Goal: Navigation & Orientation: Find specific page/section

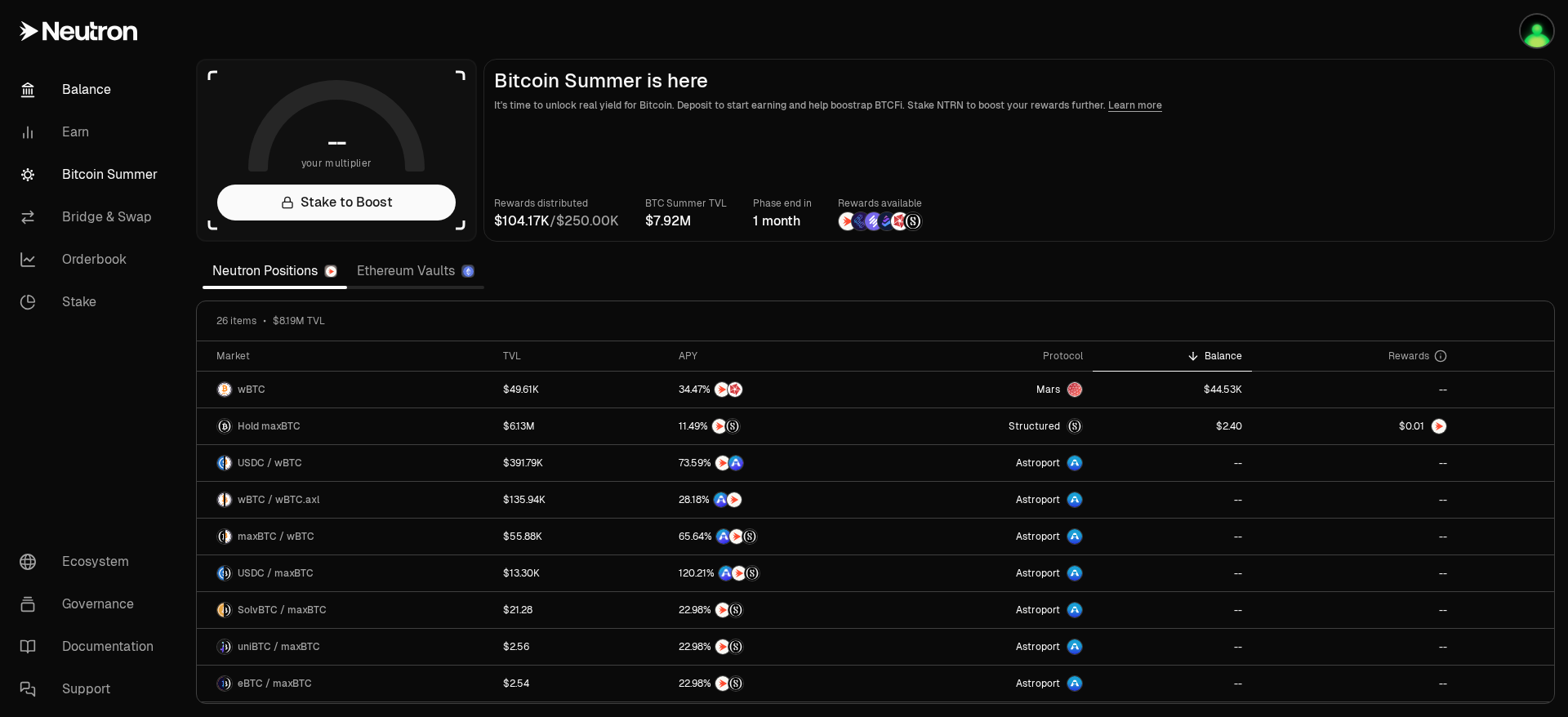
click at [111, 92] on link "Balance" at bounding box center [91, 90] width 170 height 42
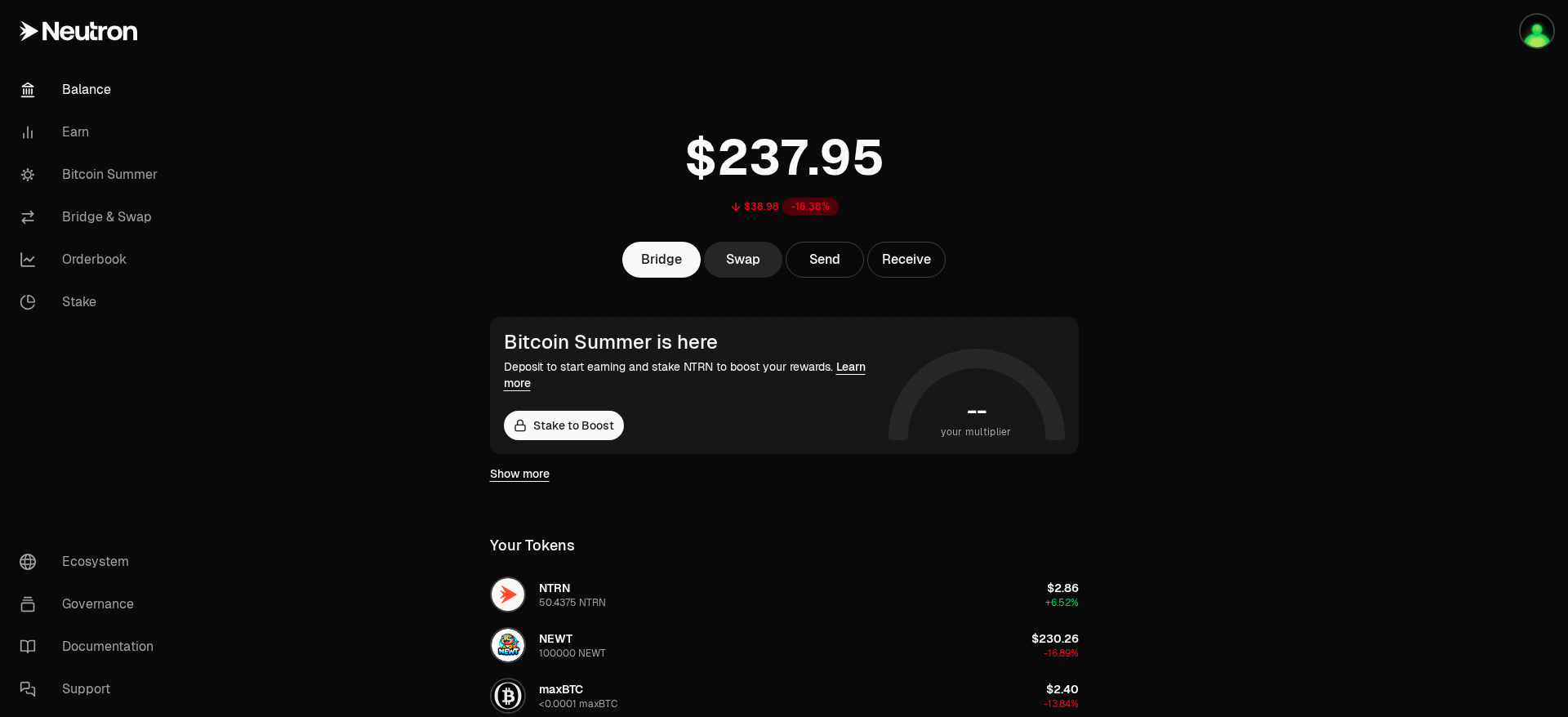
click at [527, 475] on link "Show more" at bounding box center [520, 474] width 60 height 17
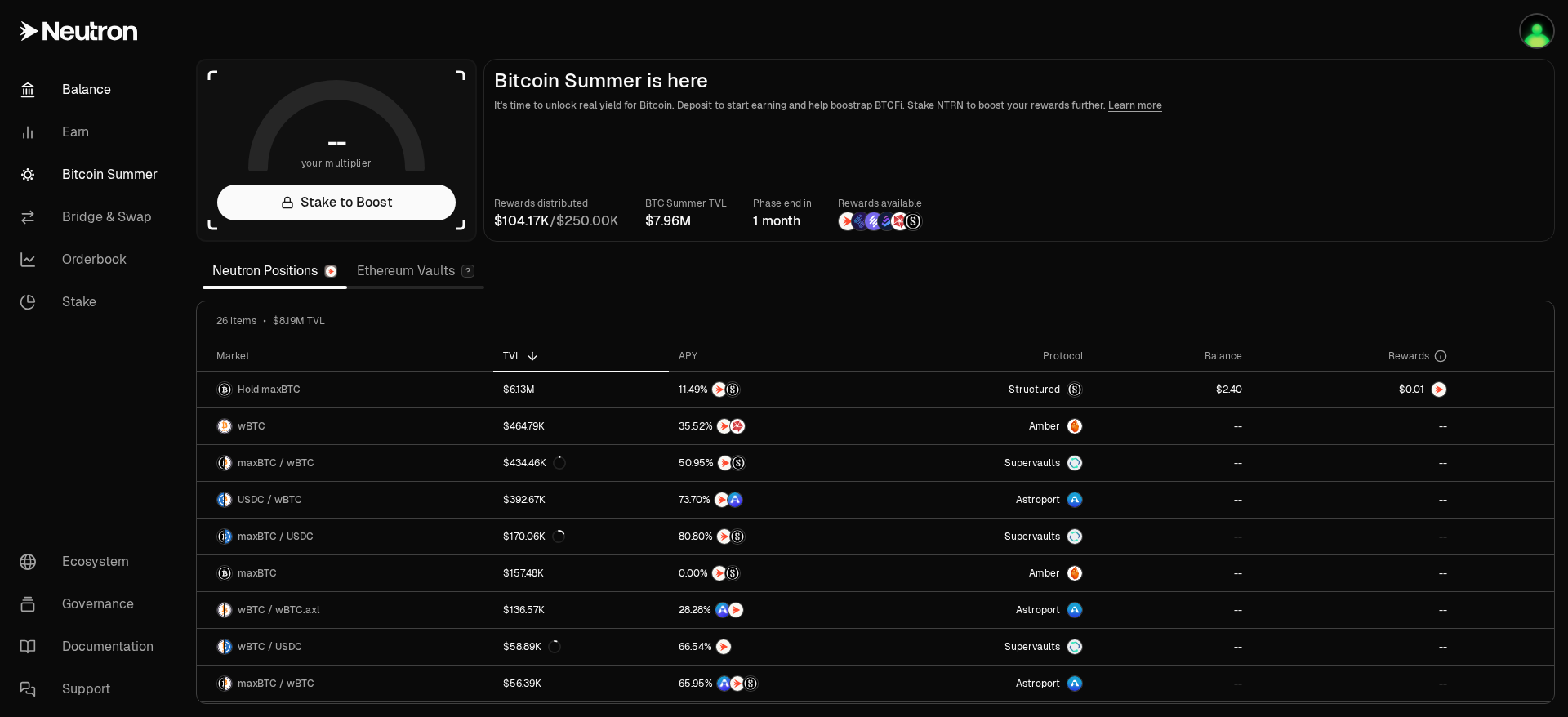
click at [86, 85] on link "Balance" at bounding box center [91, 90] width 170 height 42
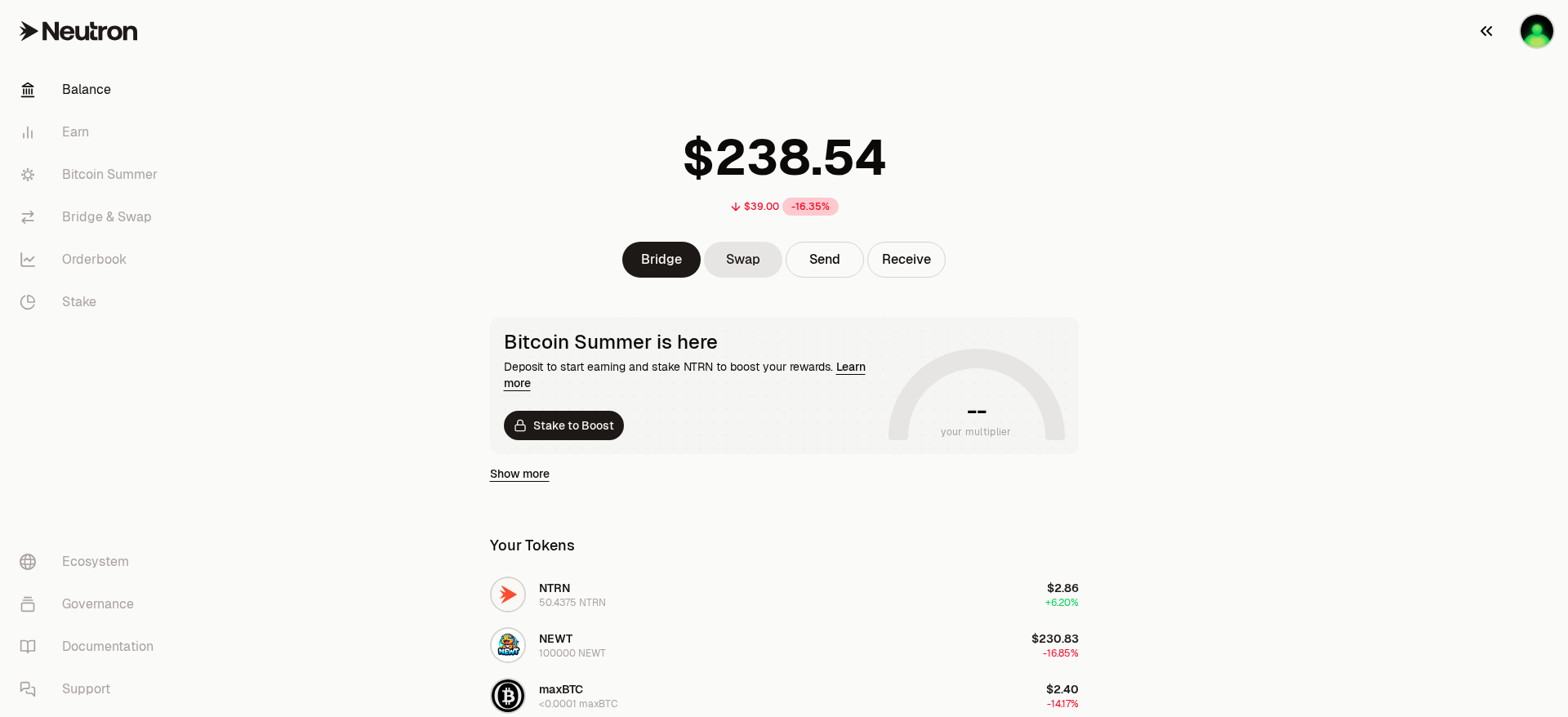
click at [1526, 46] on button "button" at bounding box center [1516, 31] width 105 height 62
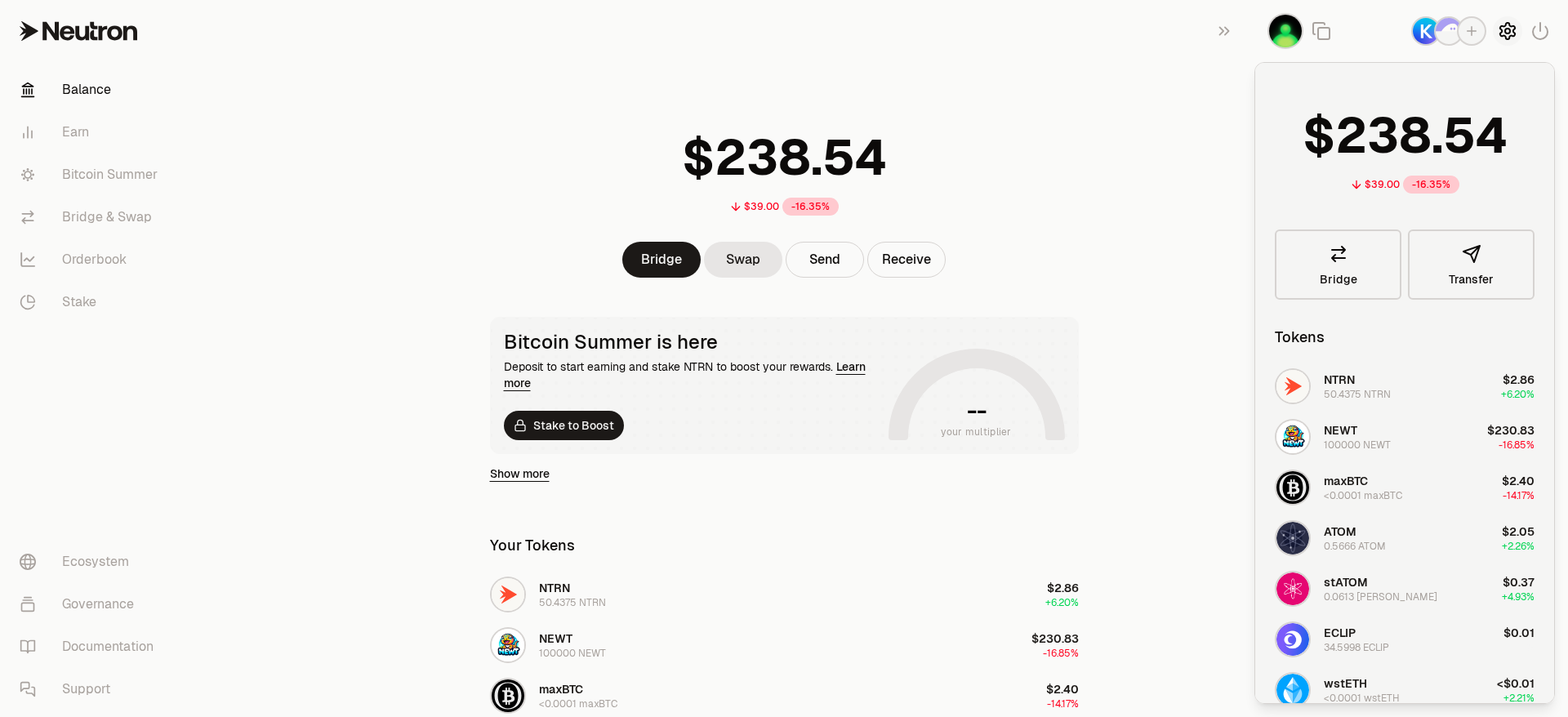
click at [1503, 30] on icon "button" at bounding box center [1507, 31] width 15 height 17
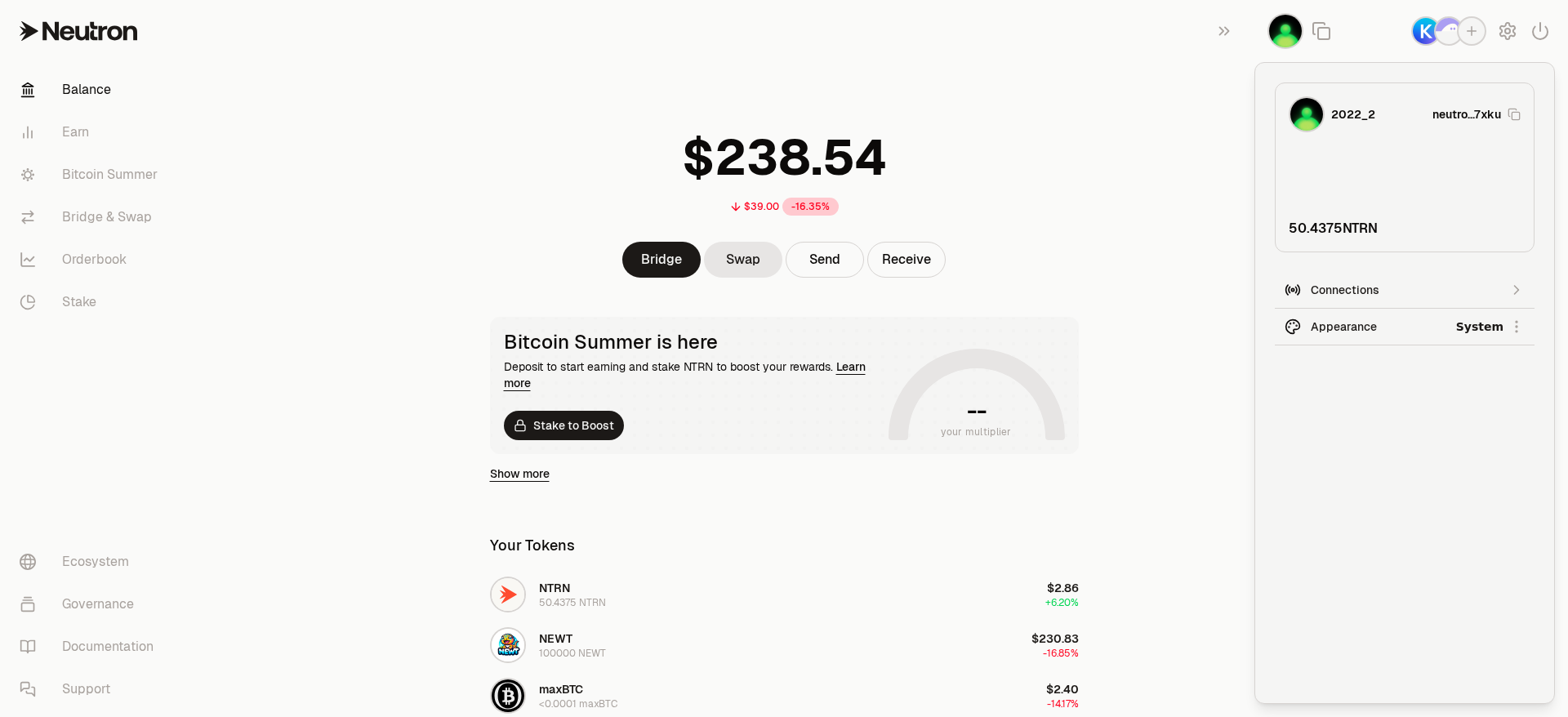
click at [1439, 399] on div "Dark" at bounding box center [1456, 402] width 149 height 33
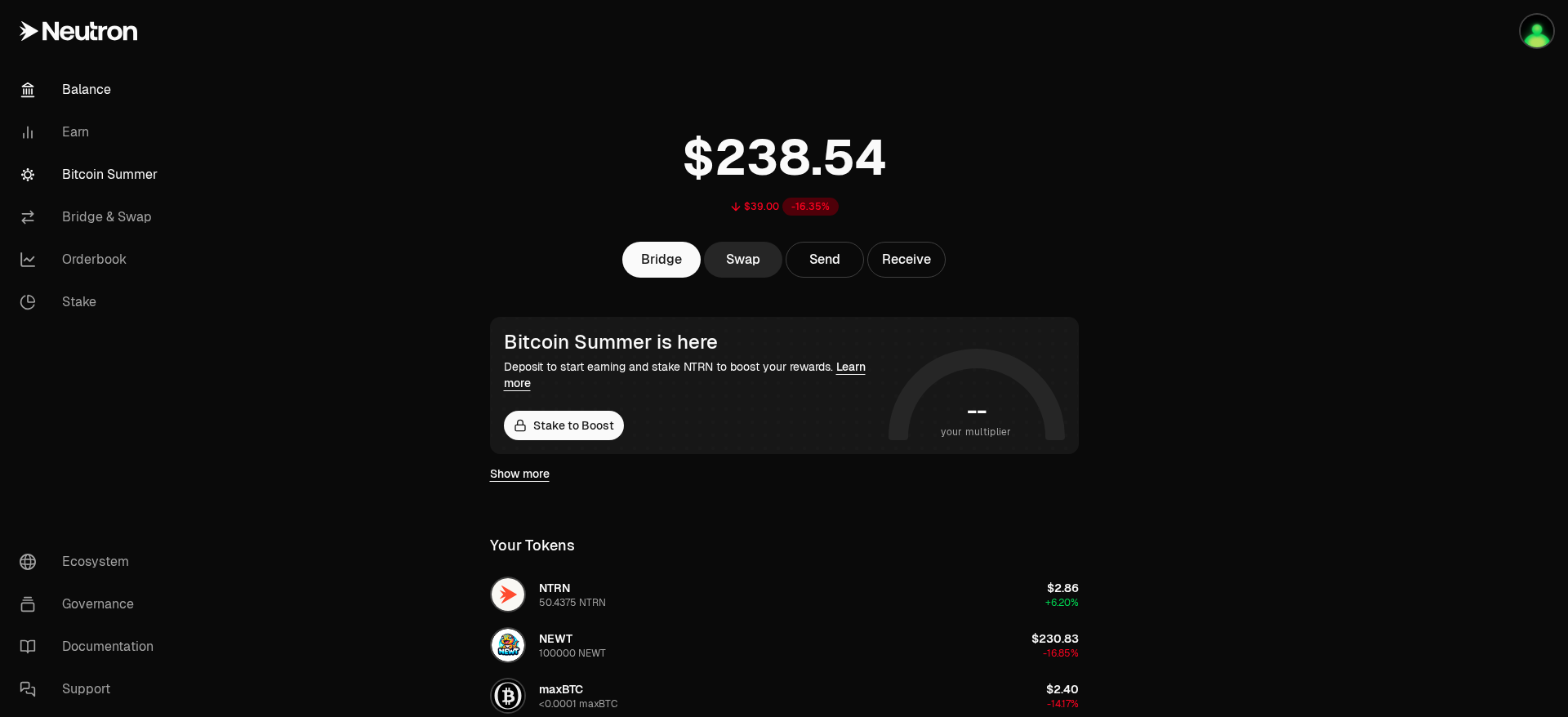
click at [100, 174] on link "Bitcoin Summer" at bounding box center [91, 174] width 170 height 42
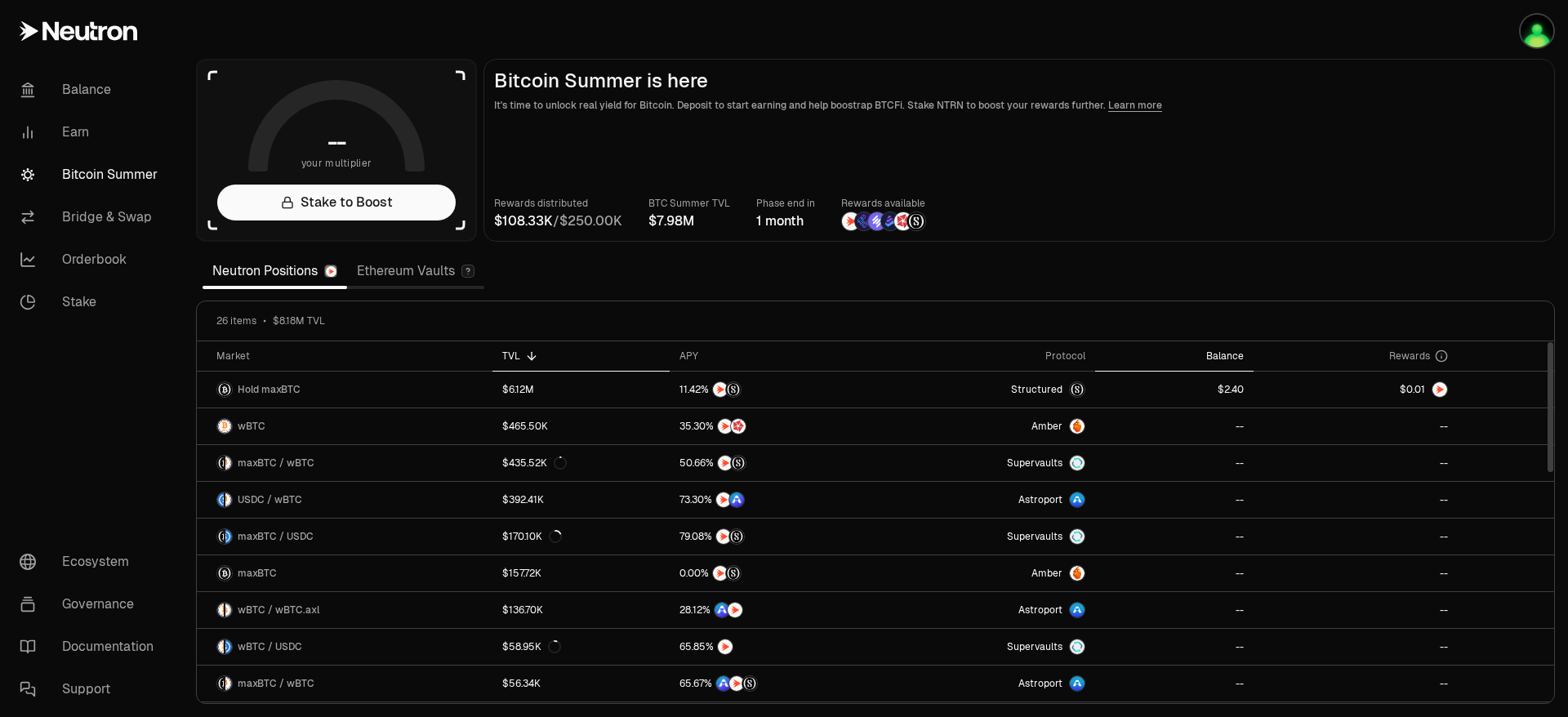
click at [1229, 357] on div "Balance" at bounding box center [1174, 356] width 140 height 13
